Goal: Task Accomplishment & Management: Use online tool/utility

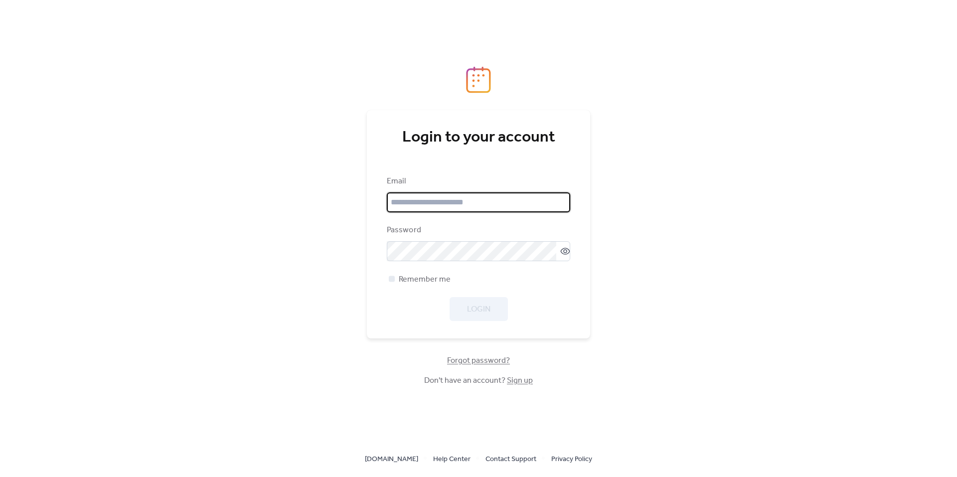
type input "**********"
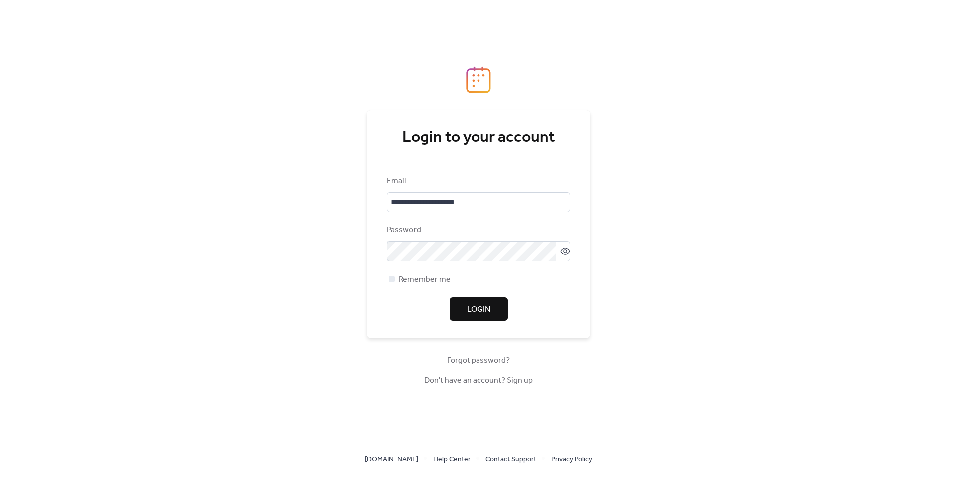
click at [391, 295] on div "**********" at bounding box center [478, 249] width 183 height 146
click at [390, 281] on div at bounding box center [392, 279] width 6 height 6
click at [483, 314] on span "Login" at bounding box center [478, 310] width 23 height 12
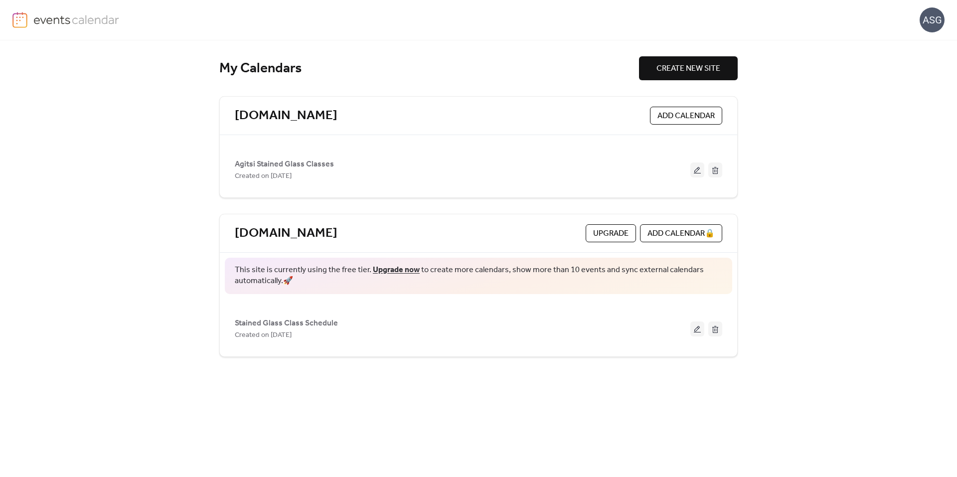
click at [314, 165] on span "Agitsi Stained Glass Classes" at bounding box center [284, 165] width 99 height 12
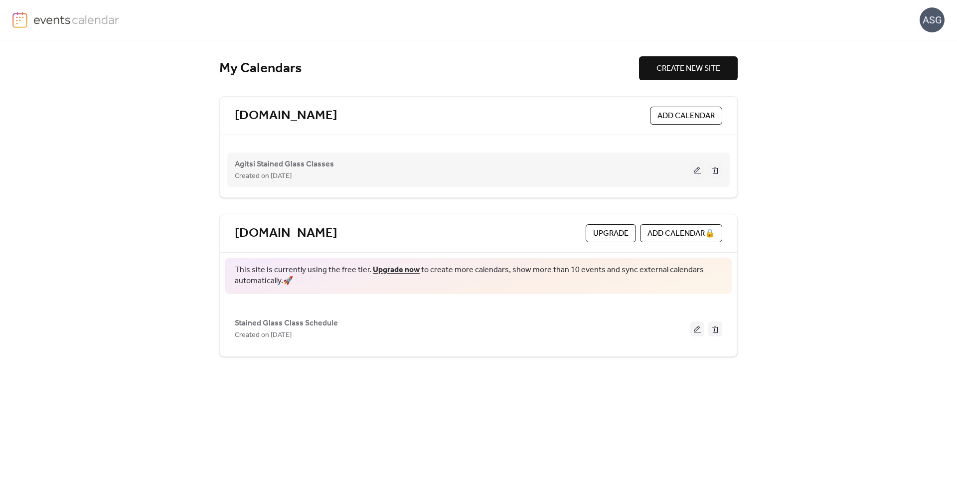
click at [697, 170] on button at bounding box center [698, 170] width 14 height 15
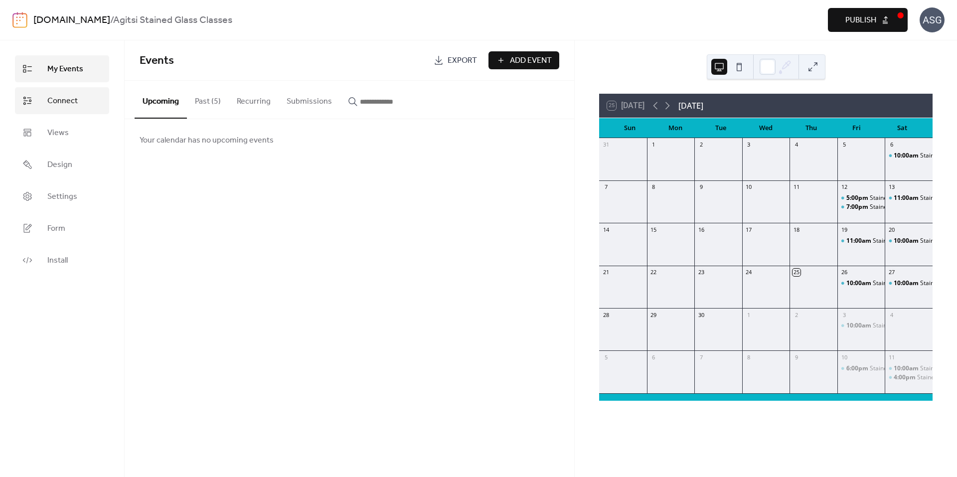
click at [53, 101] on span "Connect" at bounding box center [62, 101] width 30 height 12
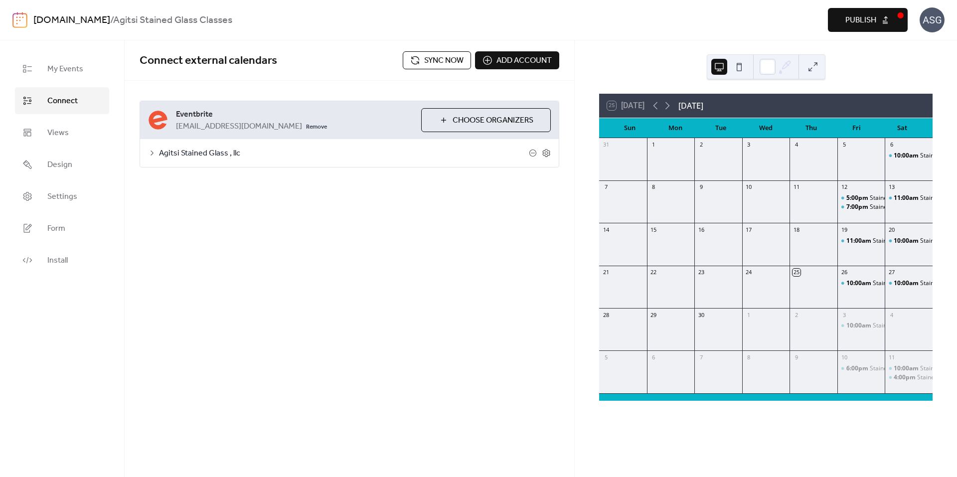
click at [155, 152] on icon at bounding box center [152, 153] width 8 height 8
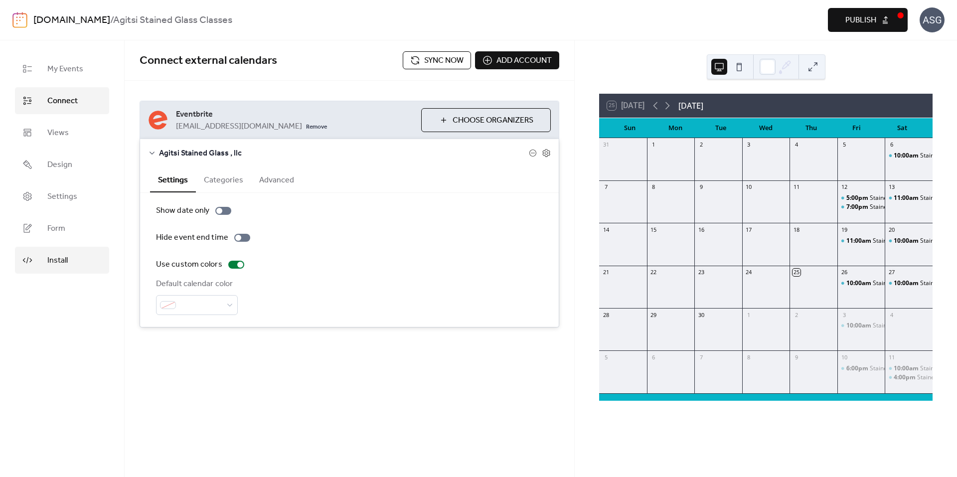
click at [56, 260] on span "Install" at bounding box center [57, 261] width 20 height 12
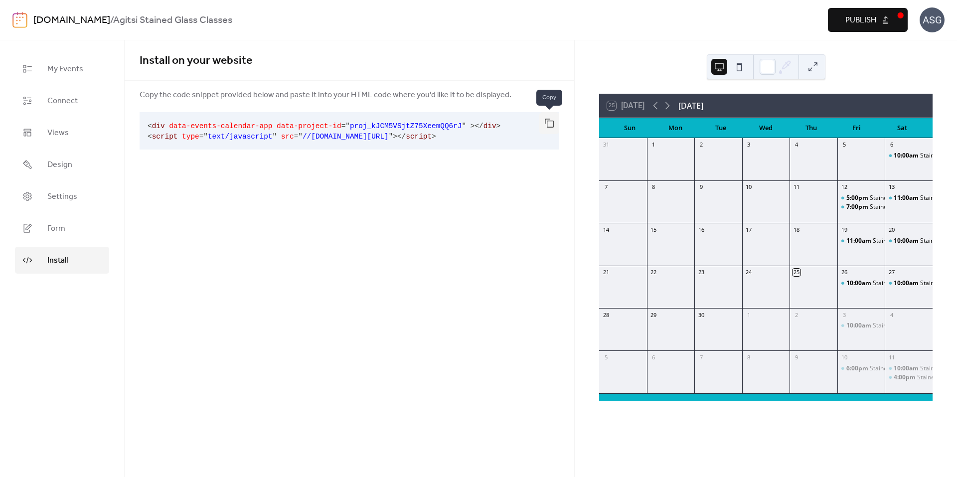
click at [549, 128] on button "button" at bounding box center [549, 123] width 20 height 22
click at [317, 216] on div "Install on your website Copy the code snippet provided below and paste it into …" at bounding box center [350, 258] width 450 height 437
drag, startPoint x: 290, startPoint y: 222, endPoint x: 278, endPoint y: 217, distance: 13.2
click at [290, 221] on div "Install on your website Copy the code snippet provided below and paste it into …" at bounding box center [350, 258] width 450 height 437
click at [65, 103] on span "Connect" at bounding box center [62, 101] width 30 height 12
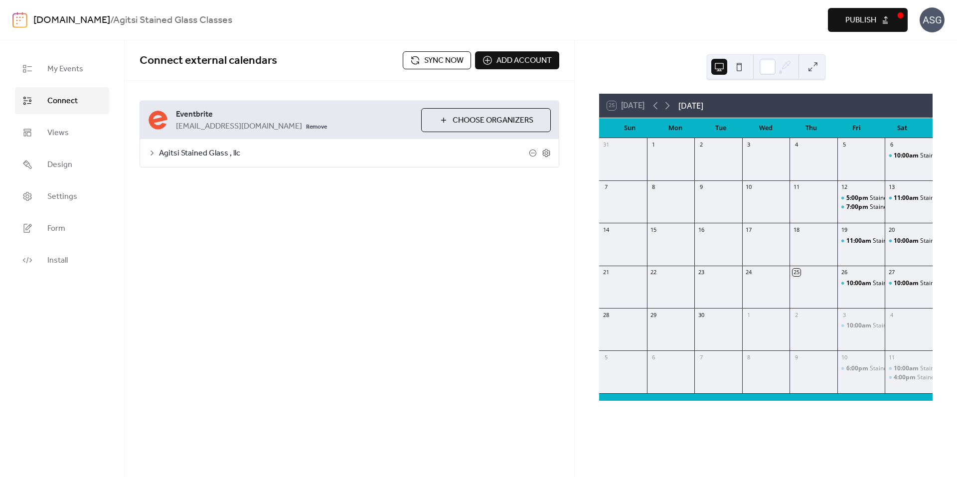
click at [282, 268] on div "**********" at bounding box center [350, 258] width 450 height 437
click at [738, 67] on button at bounding box center [739, 67] width 16 height 16
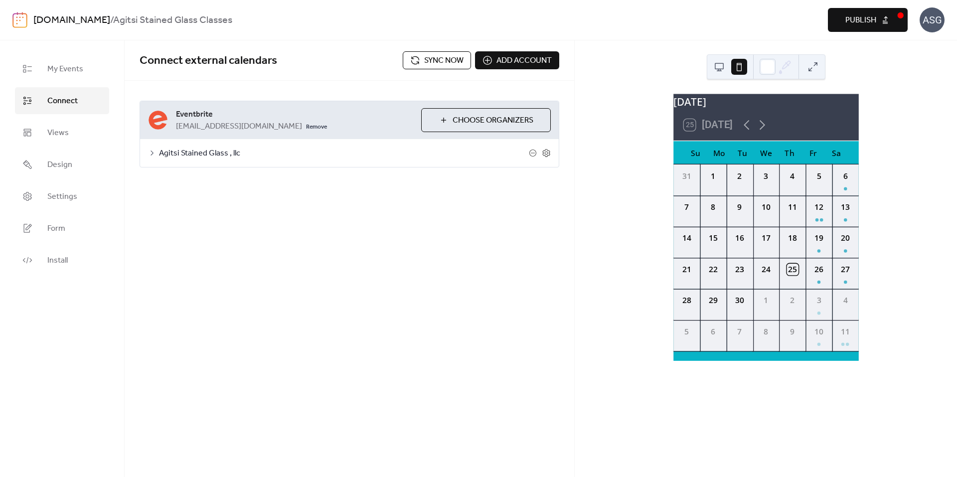
click at [600, 161] on div "[DATE] 25 [DATE] Su Mo Tu We Th Fr Sa 31 1 2 3 4 5 6 7 8 9 10 11 12 13 14 15 16…" at bounding box center [766, 258] width 382 height 437
